Goal: Transaction & Acquisition: Purchase product/service

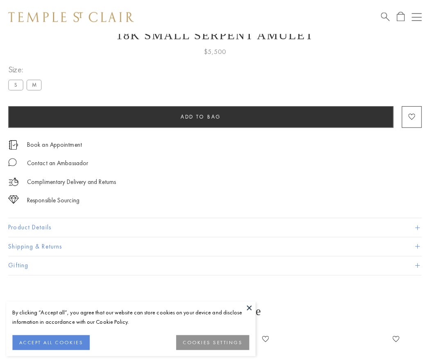
scroll to position [33, 0]
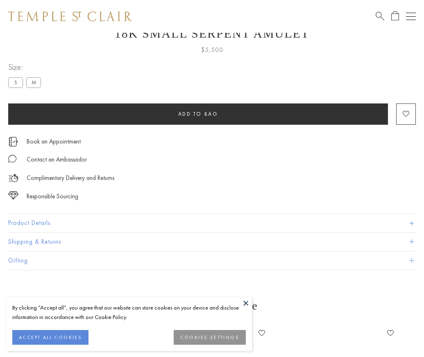
click at [198, 114] on span "Add to bag" at bounding box center [198, 114] width 40 height 7
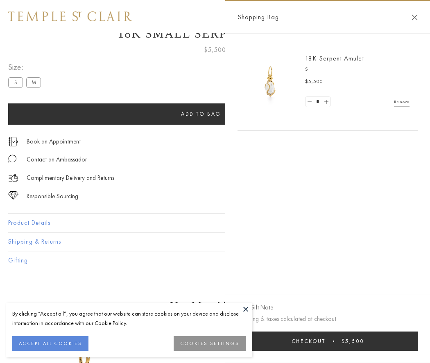
click at [327, 341] on button "Checkout $5,500" at bounding box center [327, 341] width 180 height 19
